Goal: Task Accomplishment & Management: Use online tool/utility

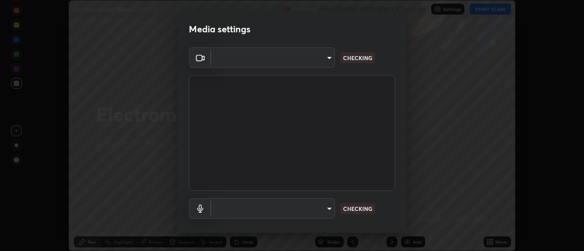
scroll to position [251, 584]
type input "0be616c92c2879d8fe19306c4b8383fc9b13f77197a30f876870ce6c7906effd"
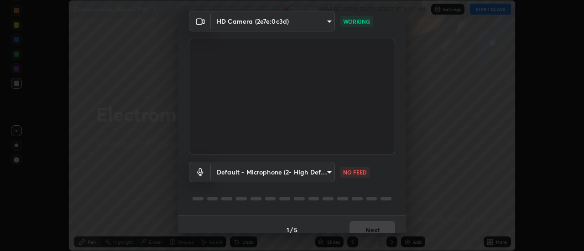
scroll to position [48, 0]
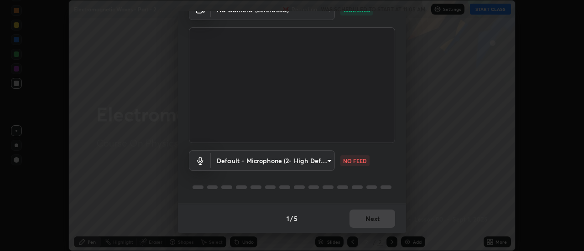
click at [323, 161] on body "Erase all Electromagnetic Waves - Part - 2 Recording WAS SCHEDULED TO START AT …" at bounding box center [292, 125] width 584 height 251
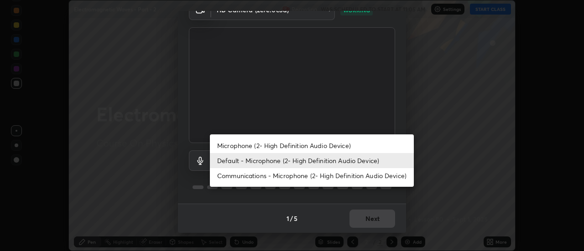
click at [366, 146] on li "Microphone (2- High Definition Audio Device)" at bounding box center [312, 145] width 204 height 15
type input "09820d24e2fdc36697498df5aa677a18fc1613180b2e8e50b1b0ea7e594cec95"
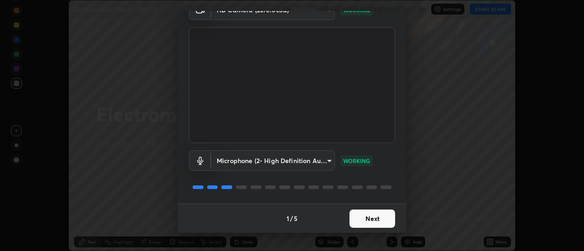
click at [387, 221] on button "Next" at bounding box center [373, 219] width 46 height 18
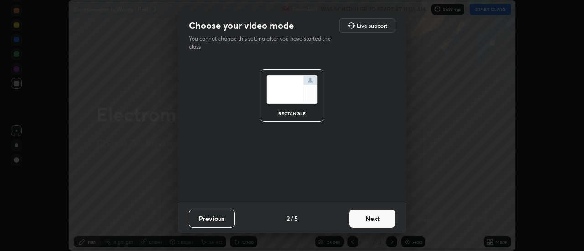
click at [388, 219] on button "Next" at bounding box center [373, 219] width 46 height 18
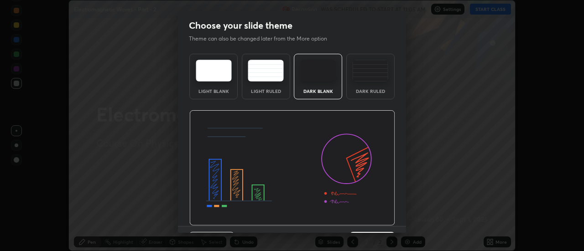
scroll to position [22, 0]
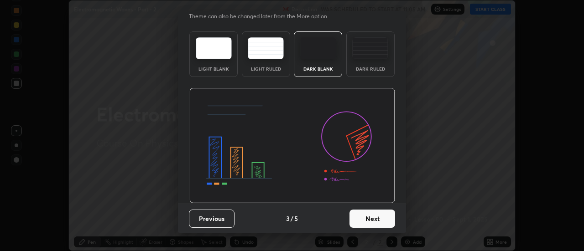
click at [385, 214] on button "Next" at bounding box center [373, 219] width 46 height 18
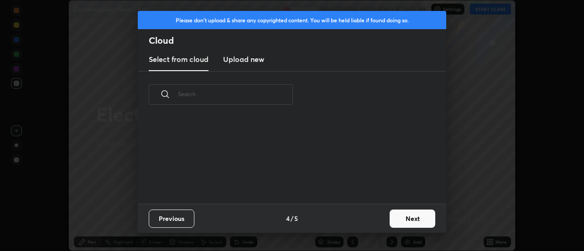
click at [408, 212] on button "Next" at bounding box center [413, 219] width 46 height 18
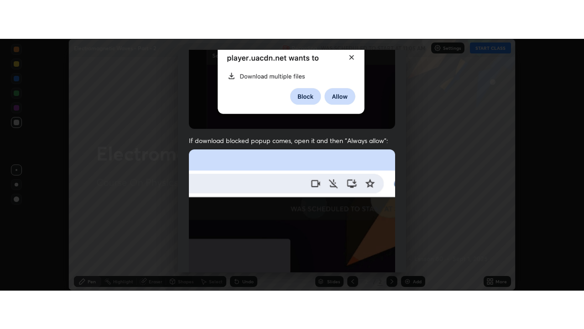
scroll to position [234, 0]
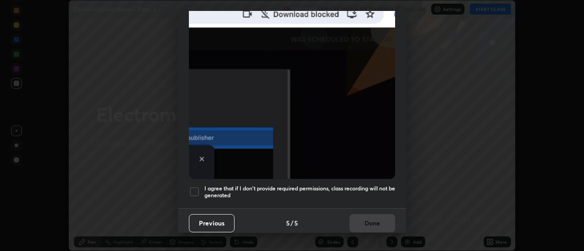
click at [388, 194] on h5 "I agree that if I don't provide required permissions, class recording will not …" at bounding box center [299, 192] width 191 height 14
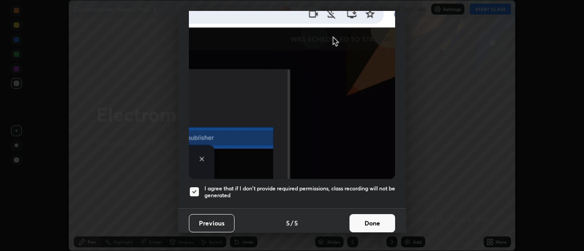
click at [380, 216] on button "Done" at bounding box center [373, 223] width 46 height 18
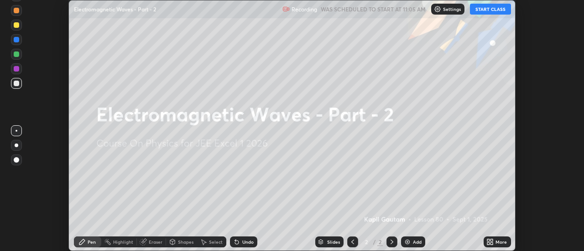
click at [504, 243] on div "More" at bounding box center [501, 242] width 11 height 5
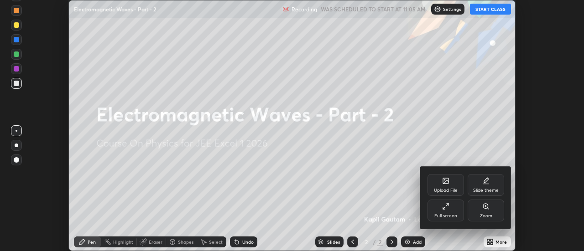
click at [450, 212] on div "Full screen" at bounding box center [446, 211] width 37 height 22
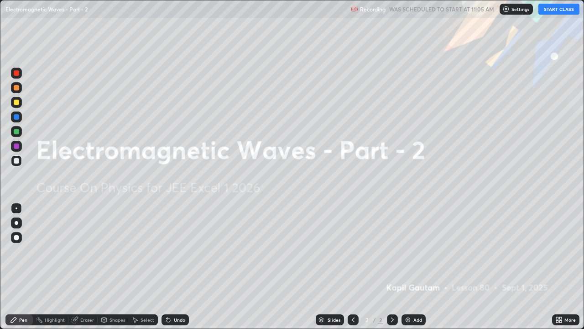
scroll to position [329, 584]
click at [419, 251] on div "Add" at bounding box center [417, 319] width 9 height 5
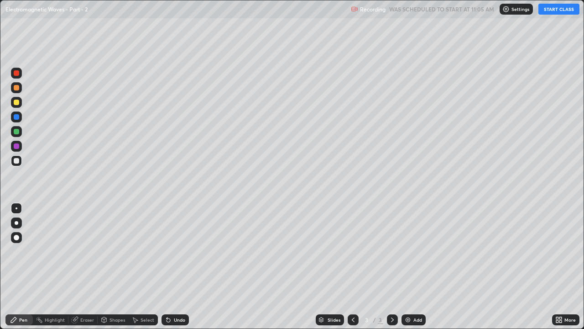
click at [552, 10] on button "START CLASS" at bounding box center [559, 9] width 41 height 11
click at [16, 103] on div at bounding box center [16, 101] width 5 height 5
click at [18, 222] on div at bounding box center [17, 223] width 4 height 4
click at [418, 251] on div "Add" at bounding box center [417, 319] width 9 height 5
click at [17, 161] on div at bounding box center [16, 160] width 5 height 5
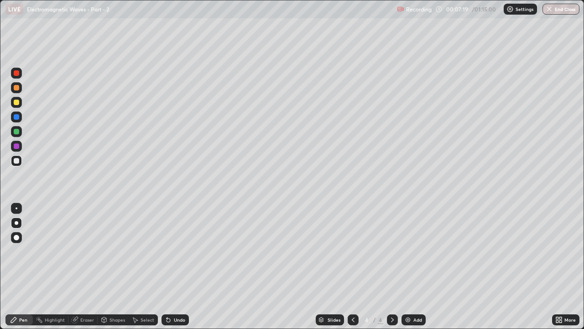
click at [19, 73] on div at bounding box center [16, 72] width 5 height 5
click at [414, 251] on div "Add" at bounding box center [417, 319] width 9 height 5
click at [17, 102] on div at bounding box center [16, 101] width 5 height 5
click at [417, 251] on div "Add" at bounding box center [417, 319] width 9 height 5
click at [17, 164] on div at bounding box center [16, 160] width 11 height 11
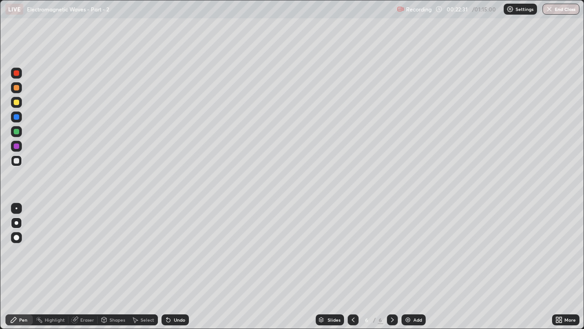
click at [352, 251] on icon at bounding box center [353, 319] width 7 height 7
click at [17, 104] on div at bounding box center [16, 101] width 5 height 5
click at [390, 251] on icon at bounding box center [392, 319] width 7 height 7
click at [414, 251] on div "Add" at bounding box center [417, 319] width 9 height 5
click at [176, 251] on div "Undo" at bounding box center [175, 319] width 27 height 11
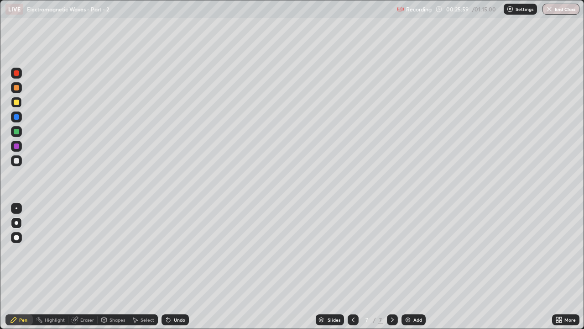
click at [18, 131] on div at bounding box center [16, 131] width 5 height 5
click at [15, 117] on div at bounding box center [16, 116] width 5 height 5
click at [16, 103] on div at bounding box center [16, 101] width 5 height 5
click at [392, 251] on icon at bounding box center [392, 319] width 3 height 5
click at [413, 251] on div "Add" at bounding box center [417, 319] width 9 height 5
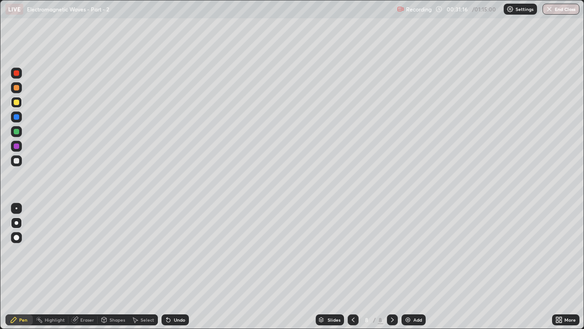
click at [18, 162] on div at bounding box center [16, 160] width 5 height 5
click at [16, 103] on div at bounding box center [16, 101] width 5 height 5
click at [18, 131] on div at bounding box center [16, 131] width 5 height 5
click at [174, 251] on div "Undo" at bounding box center [175, 319] width 27 height 11
click at [16, 162] on div at bounding box center [16, 160] width 5 height 5
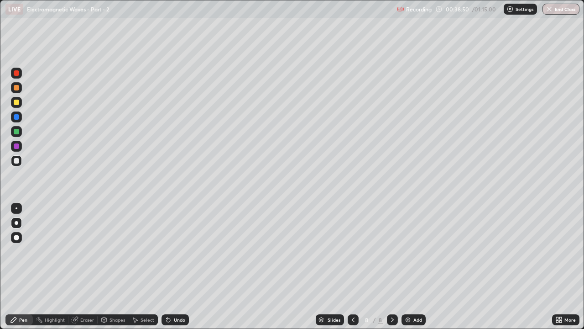
click at [418, 251] on div "Add" at bounding box center [417, 319] width 9 height 5
click at [19, 102] on div at bounding box center [16, 101] width 5 height 5
click at [16, 157] on div at bounding box center [16, 160] width 11 height 11
click at [14, 75] on div at bounding box center [16, 73] width 11 height 11
click at [418, 251] on div "Add" at bounding box center [414, 319] width 24 height 11
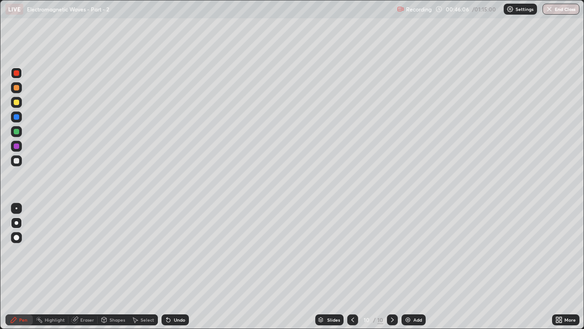
click at [19, 101] on div at bounding box center [16, 101] width 5 height 5
click at [414, 251] on div "Add" at bounding box center [417, 319] width 9 height 5
click at [21, 162] on div at bounding box center [16, 160] width 11 height 11
click at [408, 251] on img at bounding box center [407, 319] width 7 height 7
click at [18, 145] on div at bounding box center [16, 145] width 5 height 5
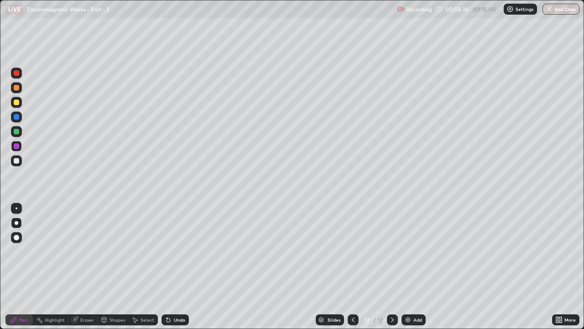
click at [16, 158] on div at bounding box center [16, 160] width 5 height 5
click at [410, 251] on img at bounding box center [407, 319] width 7 height 7
click at [178, 251] on div "Undo" at bounding box center [179, 319] width 11 height 5
click at [20, 104] on div at bounding box center [16, 102] width 11 height 11
click at [18, 162] on div at bounding box center [16, 160] width 5 height 5
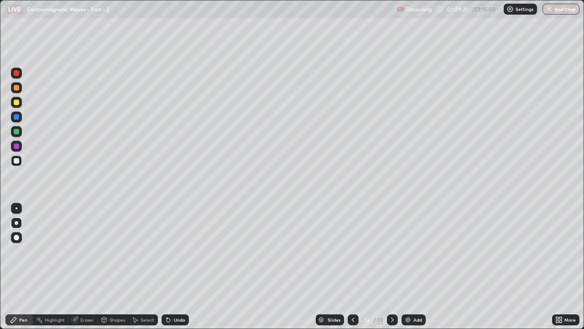
click at [20, 115] on div at bounding box center [16, 116] width 11 height 11
click at [17, 161] on div at bounding box center [16, 160] width 5 height 5
click at [412, 251] on div "Add" at bounding box center [414, 319] width 24 height 11
click at [16, 88] on div at bounding box center [16, 87] width 5 height 5
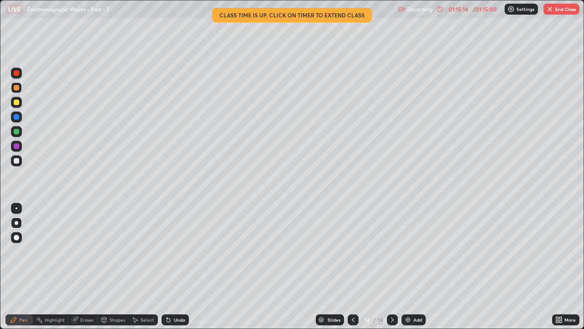
click at [570, 10] on button "End Class" at bounding box center [562, 9] width 36 height 11
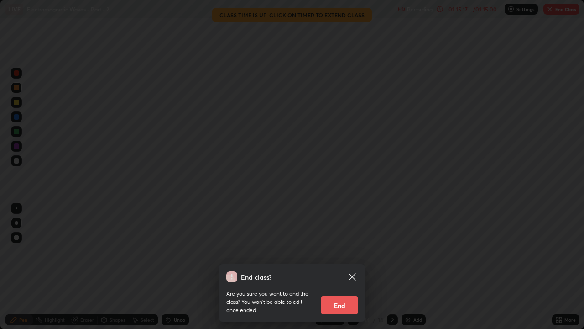
click at [351, 251] on button "End" at bounding box center [339, 305] width 37 height 18
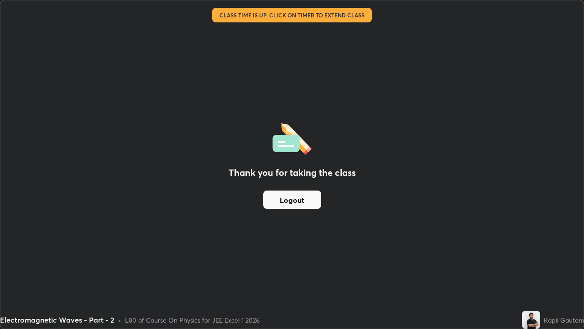
click at [311, 195] on button "Logout" at bounding box center [292, 199] width 58 height 18
